Goal: Information Seeking & Learning: Learn about a topic

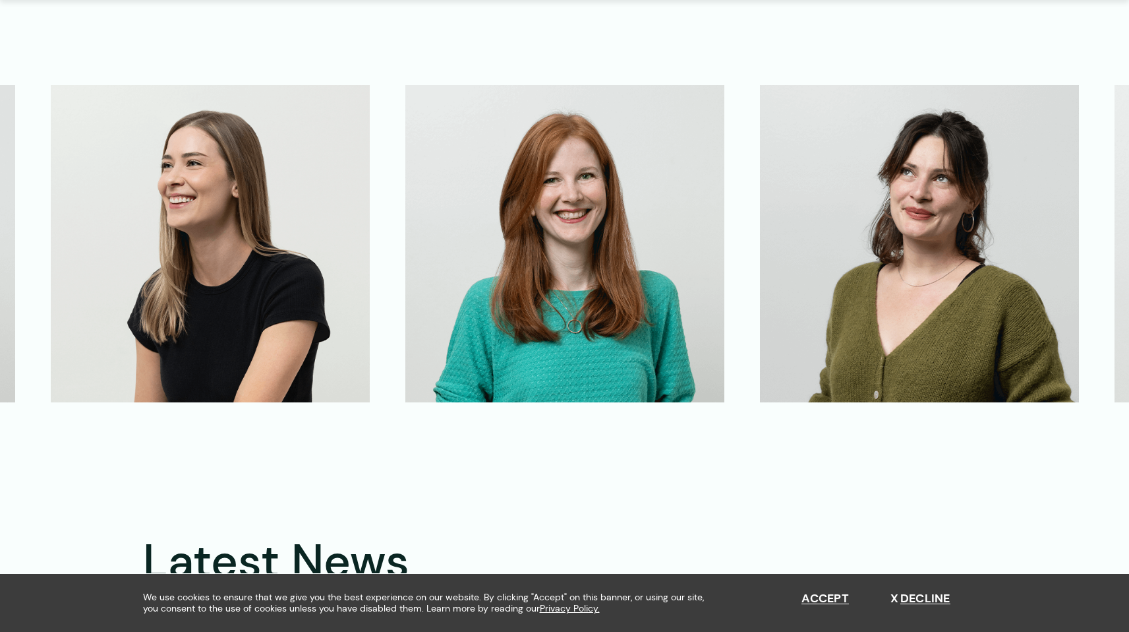
scroll to position [3224, 0]
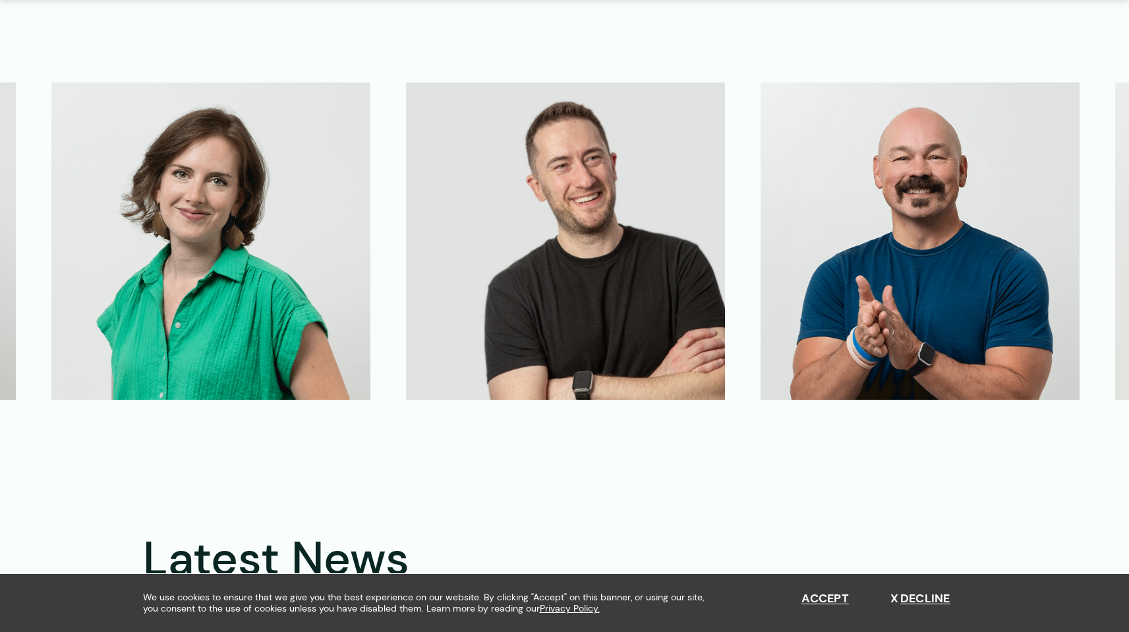
click at [686, 277] on img at bounding box center [565, 240] width 319 height 317
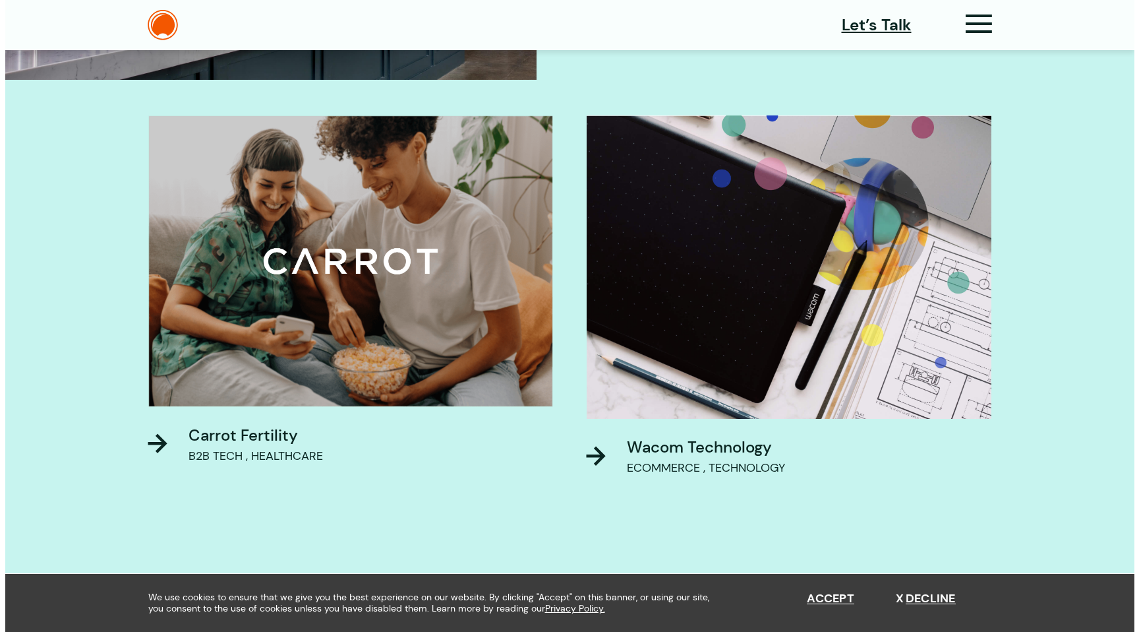
scroll to position [0, 0]
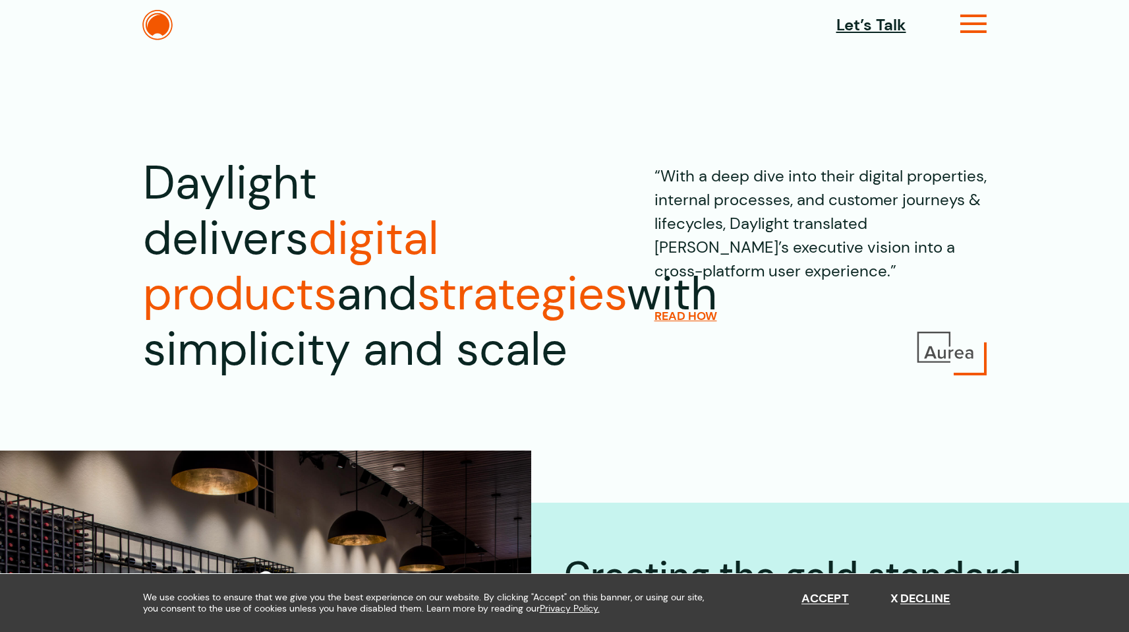
click at [961, 25] on icon at bounding box center [974, 29] width 27 height 14
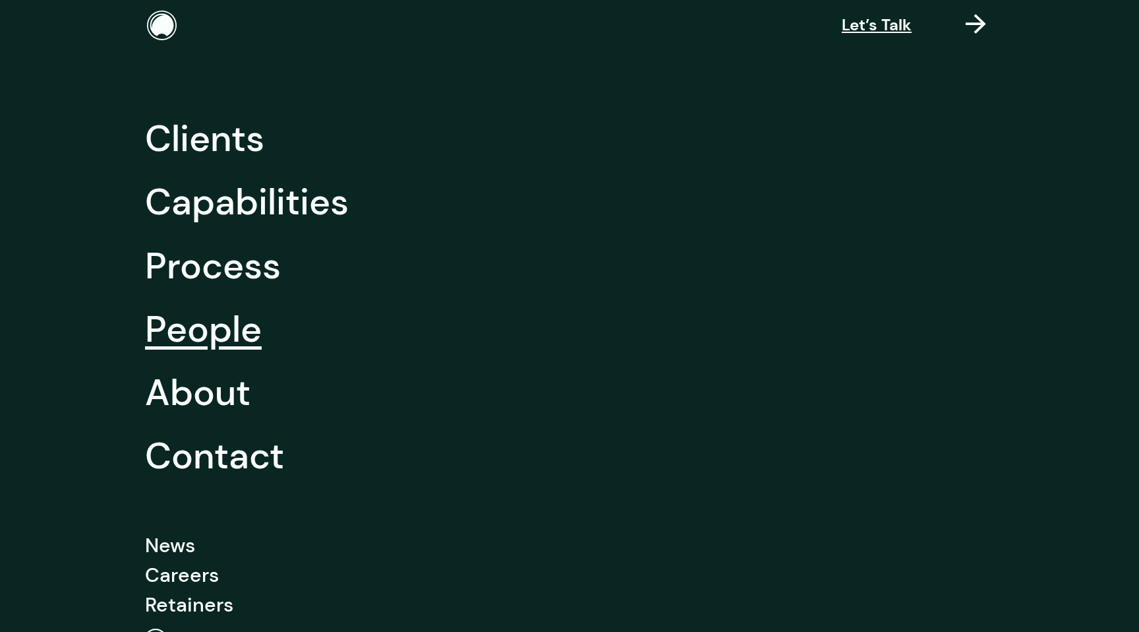
click at [198, 326] on link "People" at bounding box center [203, 328] width 117 height 63
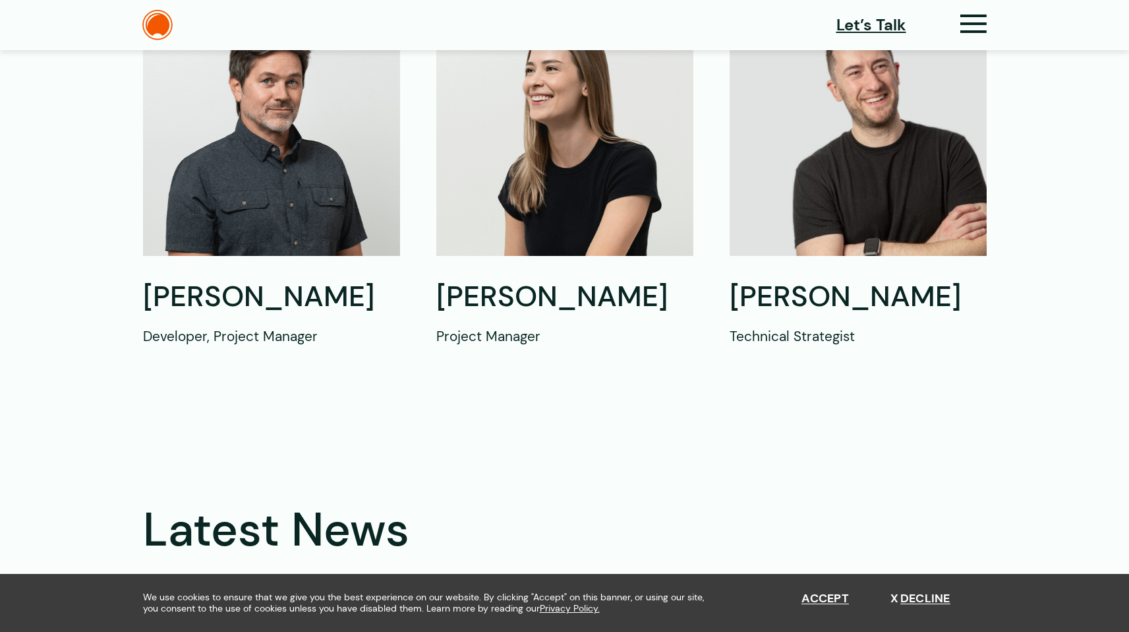
scroll to position [1249, 0]
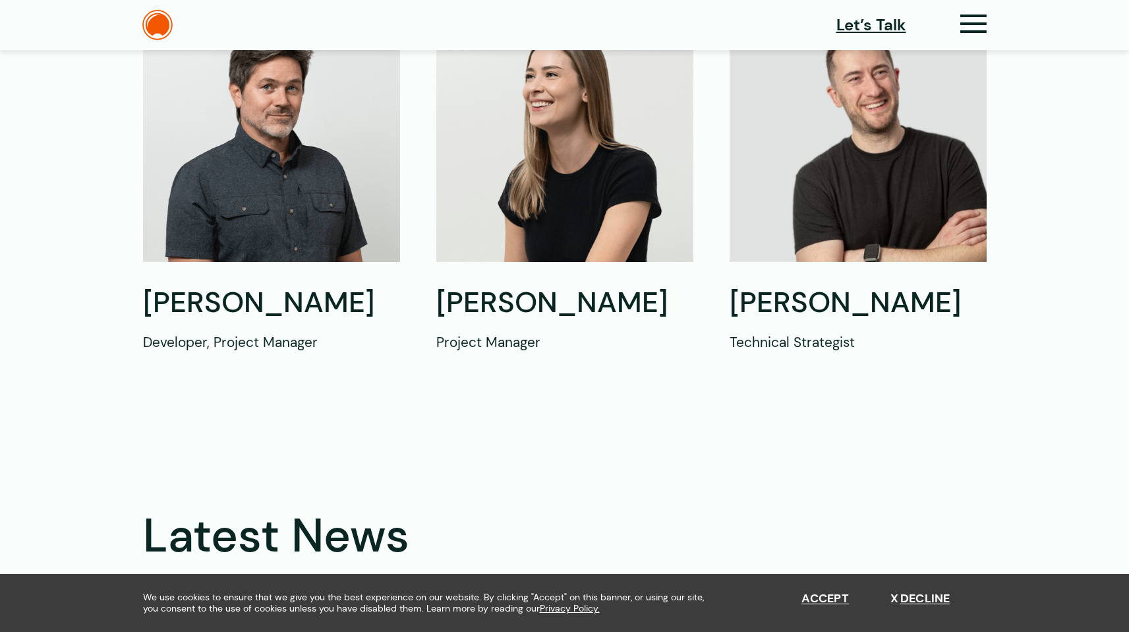
click at [826, 158] on img at bounding box center [858, 138] width 257 height 245
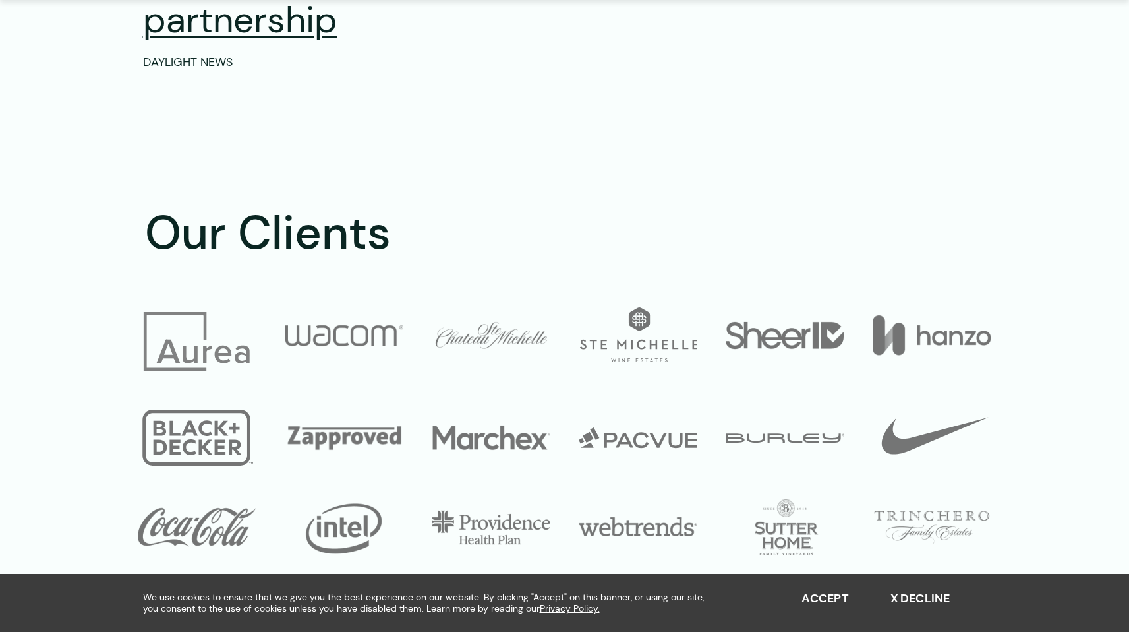
scroll to position [2175, 0]
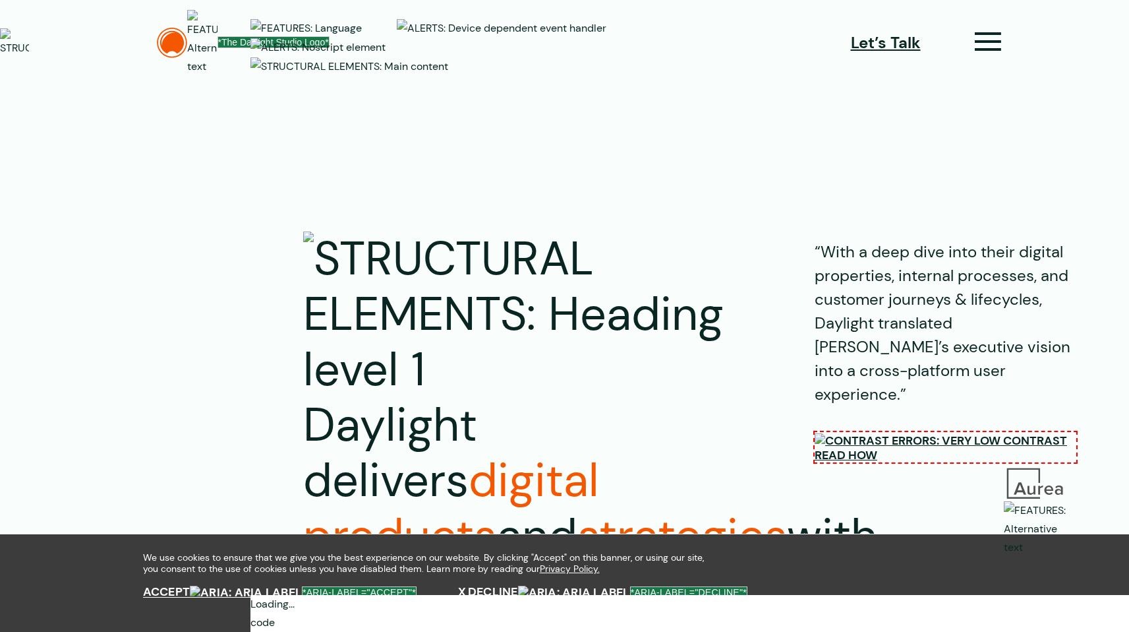
click at [824, 448] on img at bounding box center [941, 440] width 253 height 15
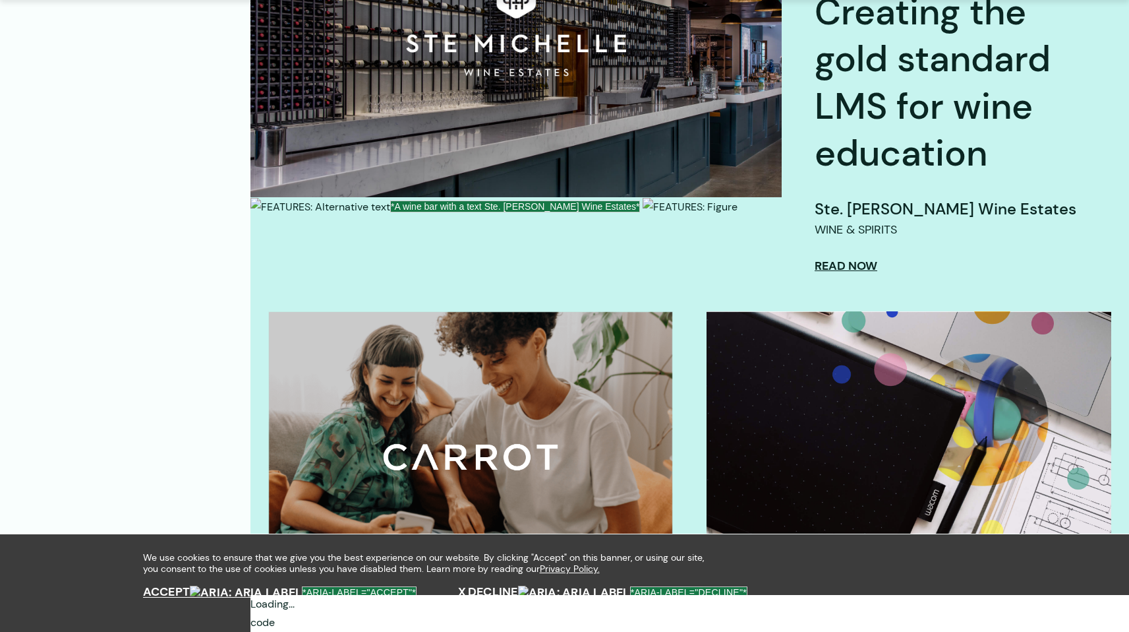
scroll to position [947, 0]
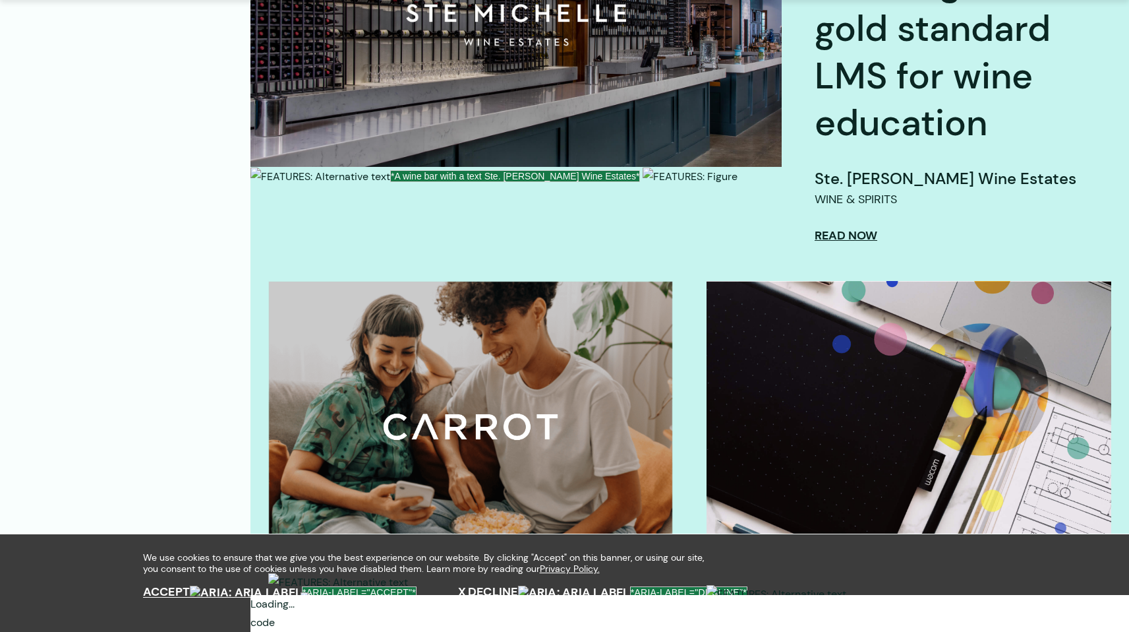
click at [548, 281] on img at bounding box center [470, 426] width 405 height 291
click at [382, 627] on div "Carrot Fertility" at bounding box center [381, 639] width 135 height 24
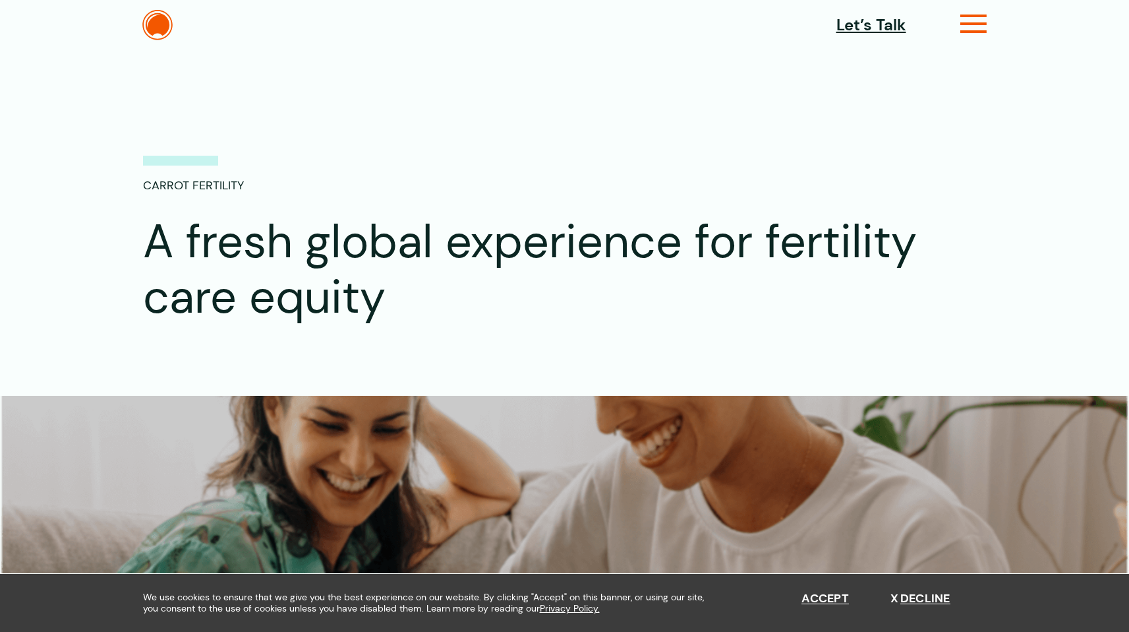
click at [973, 23] on icon at bounding box center [974, 29] width 27 height 14
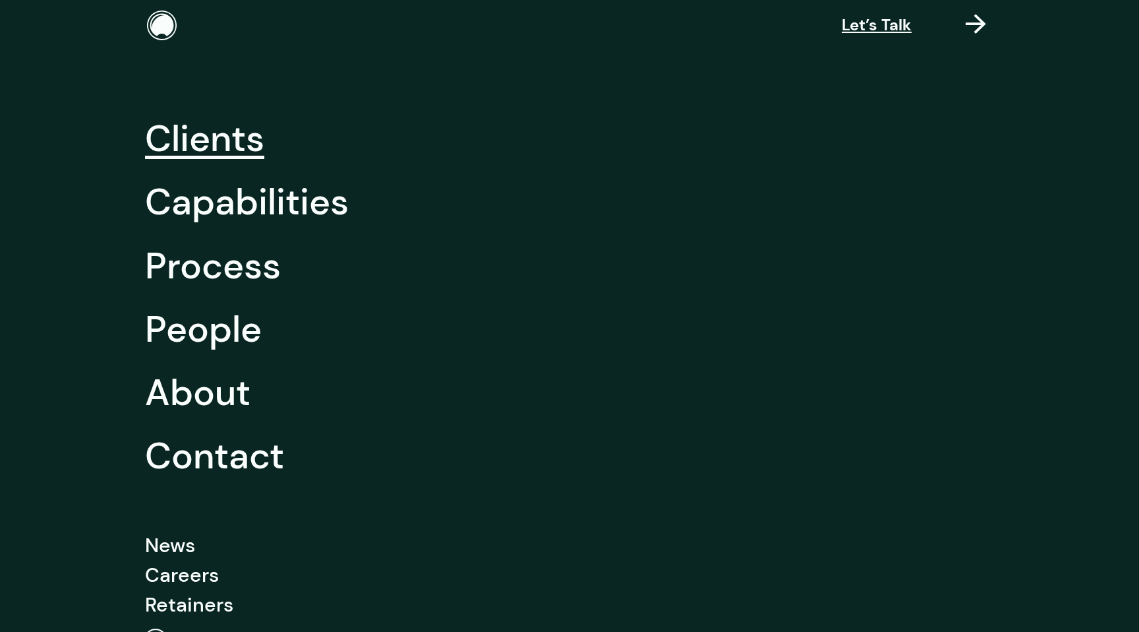
click at [233, 128] on link "Clients" at bounding box center [204, 138] width 119 height 63
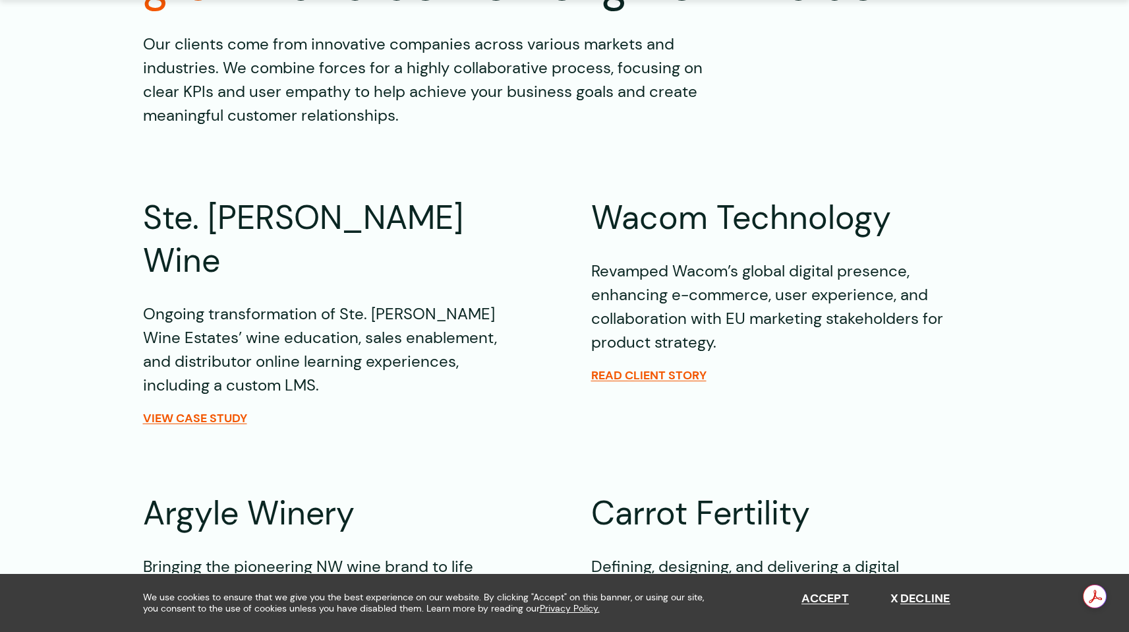
scroll to position [368, 0]
click at [202, 411] on span "View Case Study" at bounding box center [195, 418] width 104 height 15
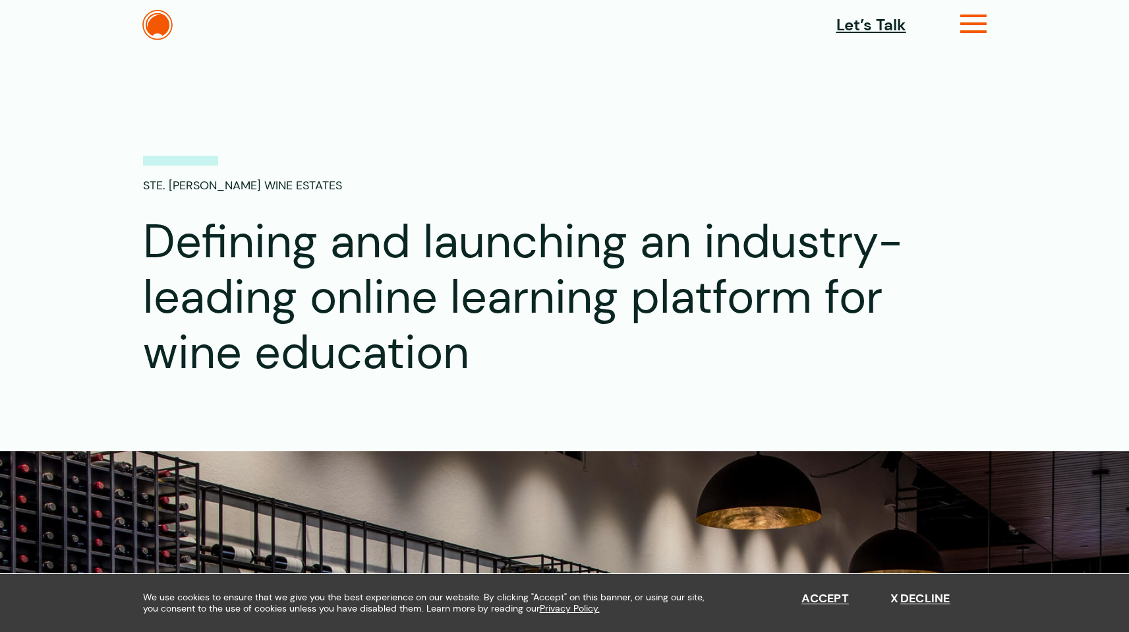
click at [978, 22] on icon at bounding box center [974, 29] width 27 height 14
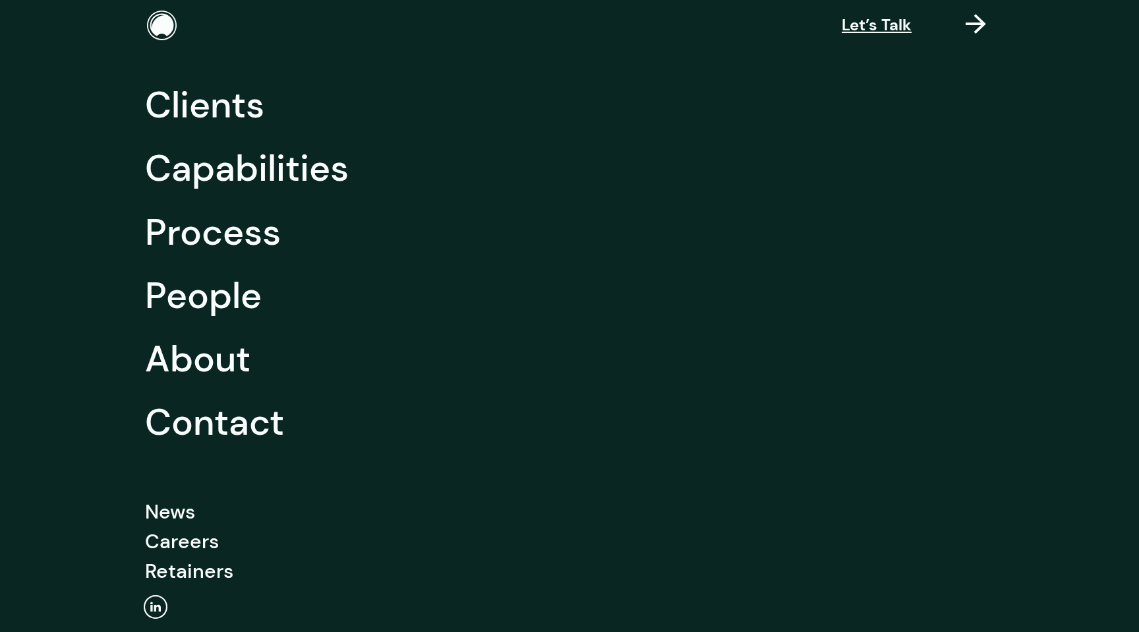
scroll to position [33, 0]
